Goal: Task Accomplishment & Management: Use online tool/utility

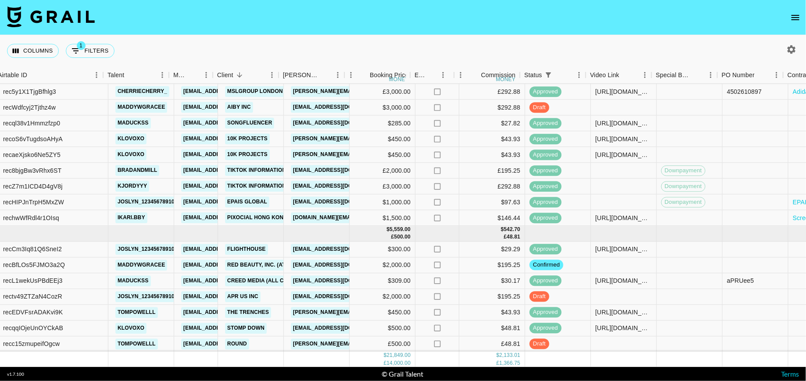
scroll to position [312, 80]
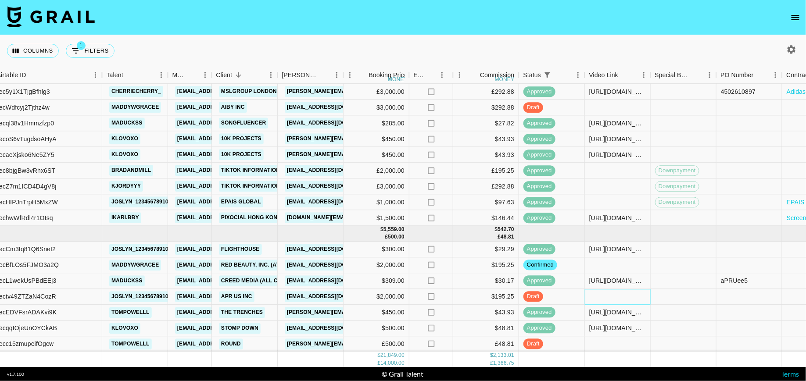
click at [634, 295] on div at bounding box center [618, 297] width 66 height 16
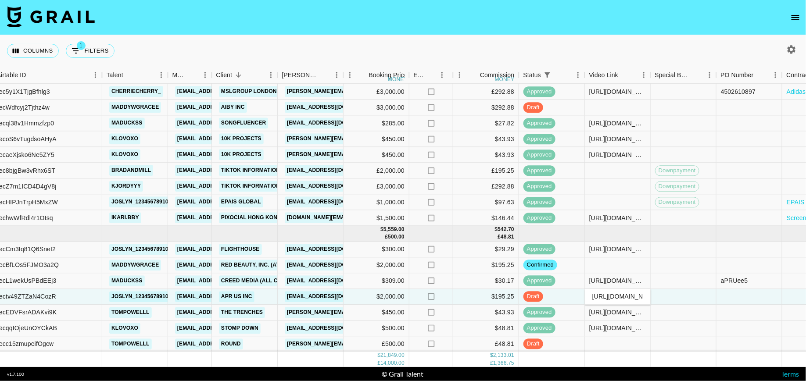
scroll to position [0, 368]
type input "[URL][DOMAIN_NAME]"
click at [694, 292] on div at bounding box center [684, 297] width 66 height 16
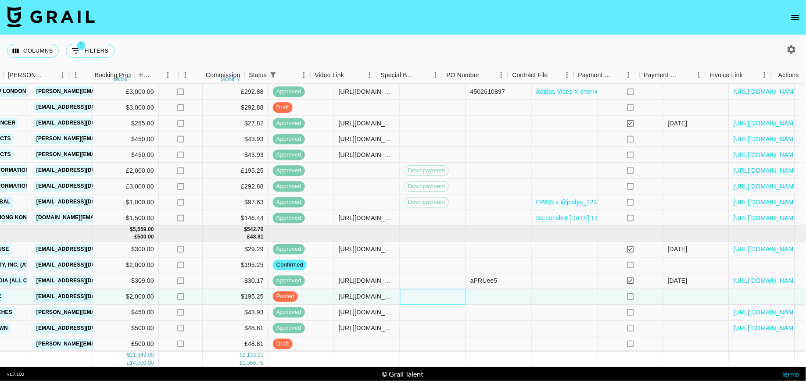
scroll to position [312, 354]
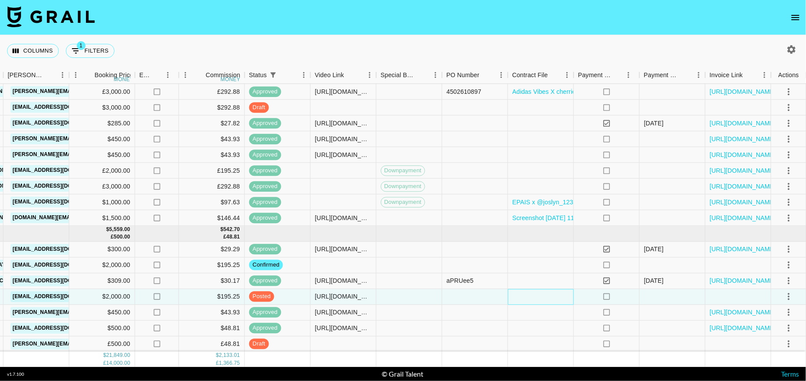
click at [515, 295] on div at bounding box center [541, 297] width 66 height 16
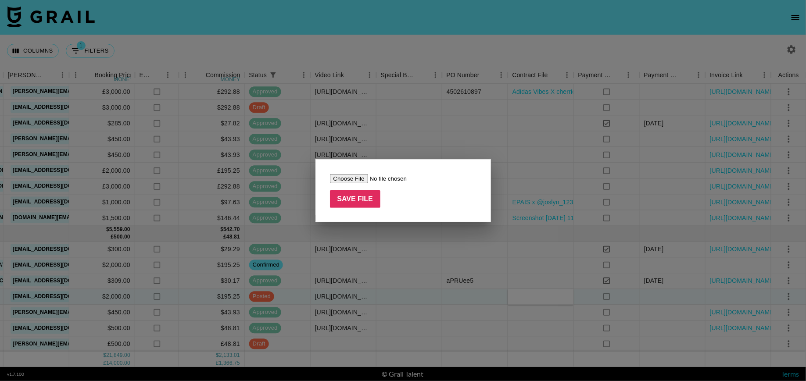
click at [346, 177] on input "file" at bounding box center [385, 178] width 111 height 9
type input "C:\fakepath\APR-600 [APR US] Content Usage Agreement_Joslyn (SIGNED).docx"
click at [362, 201] on input "Save File" at bounding box center [355, 199] width 51 height 18
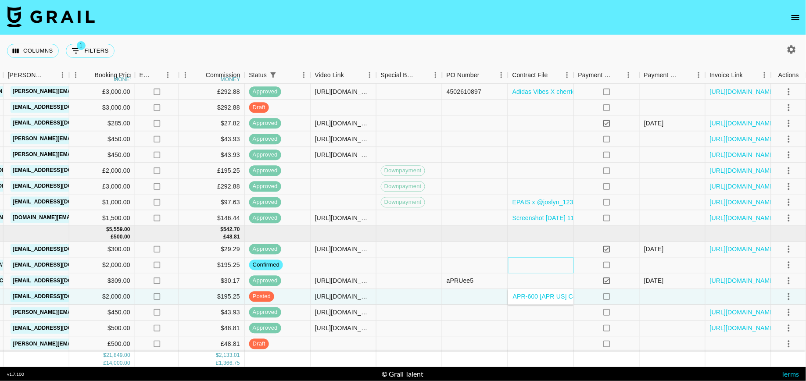
click at [540, 259] on div at bounding box center [541, 266] width 66 height 16
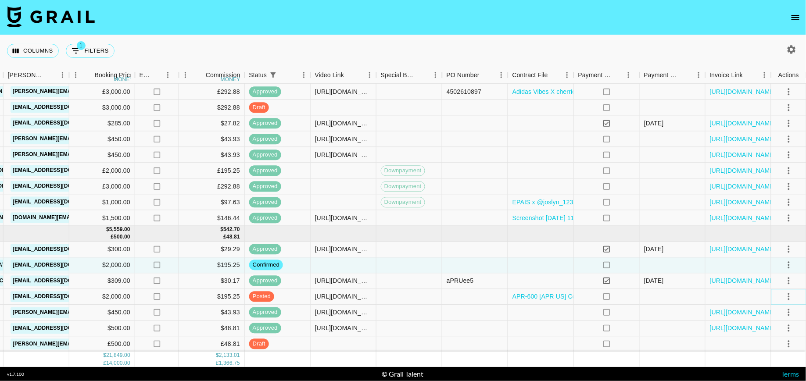
click at [792, 298] on icon "select merge strategy" at bounding box center [789, 297] width 11 height 11
click at [774, 277] on div "Approve" at bounding box center [770, 277] width 27 height 11
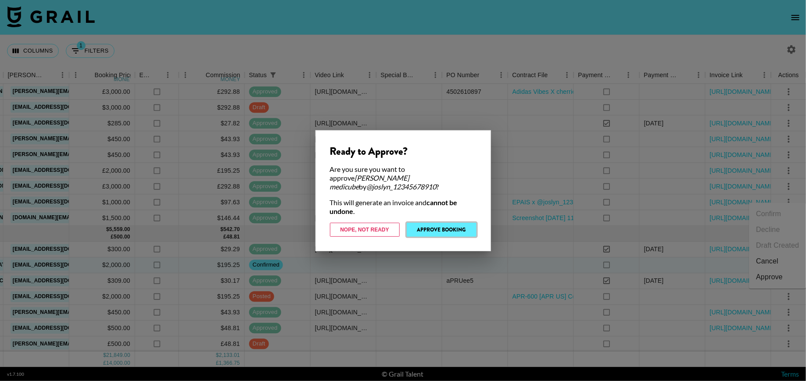
click at [449, 225] on button "Approve Booking" at bounding box center [442, 230] width 70 height 14
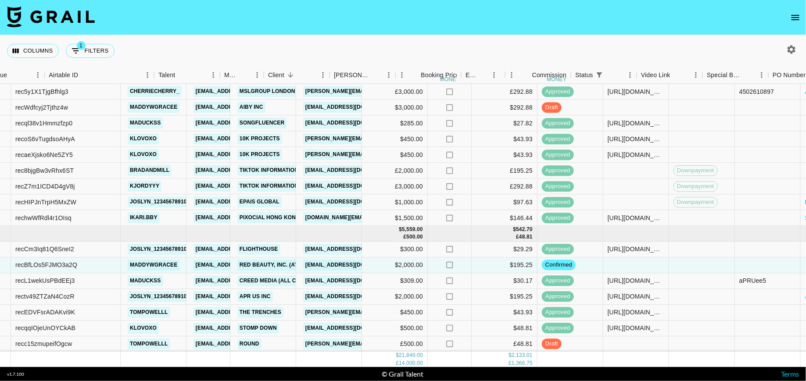
scroll to position [312, 0]
